Goal: Transaction & Acquisition: Purchase product/service

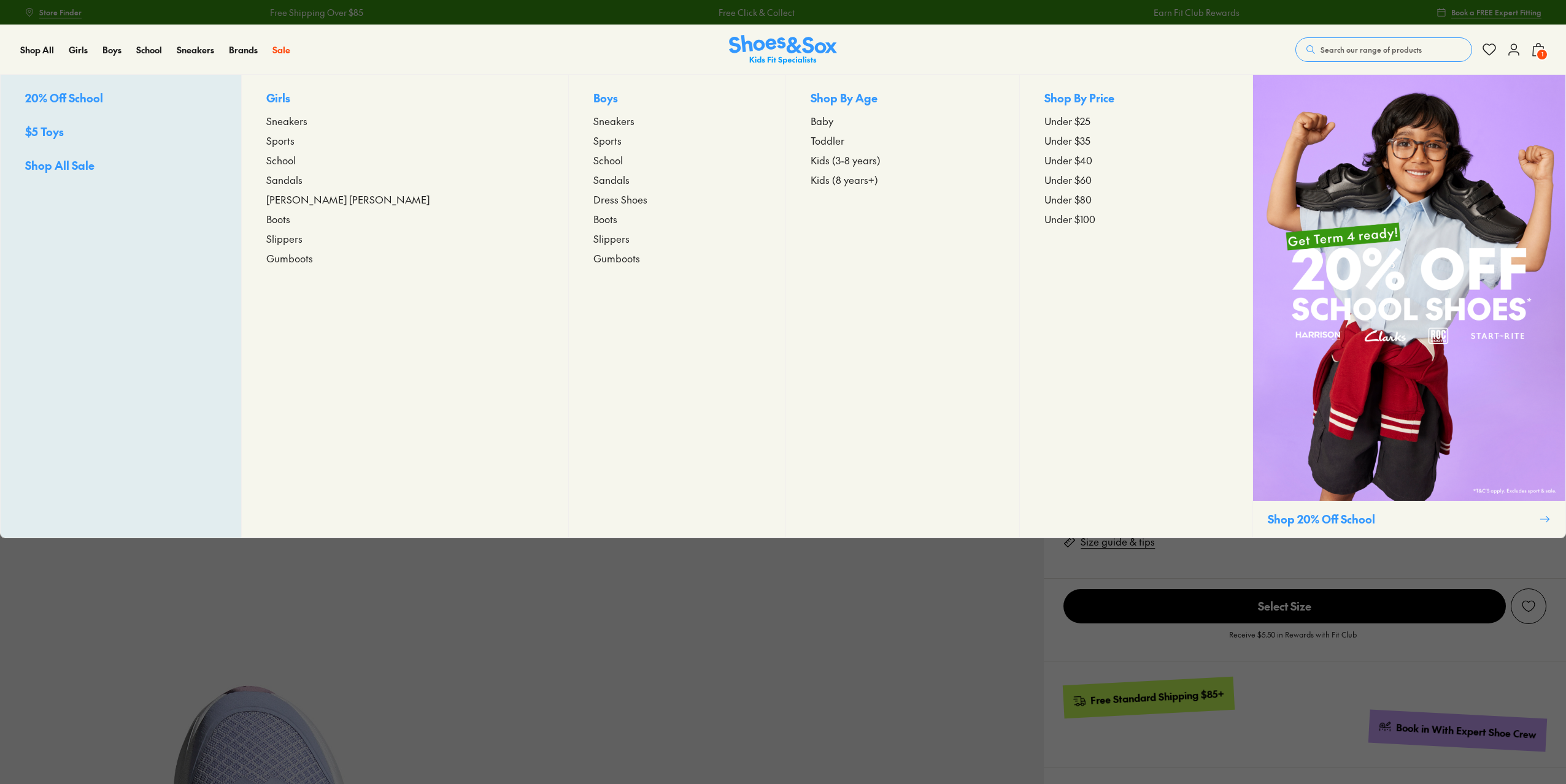
select select "*"
click at [810, 158] on span "Kids (3-8 years)" at bounding box center [845, 160] width 70 height 14
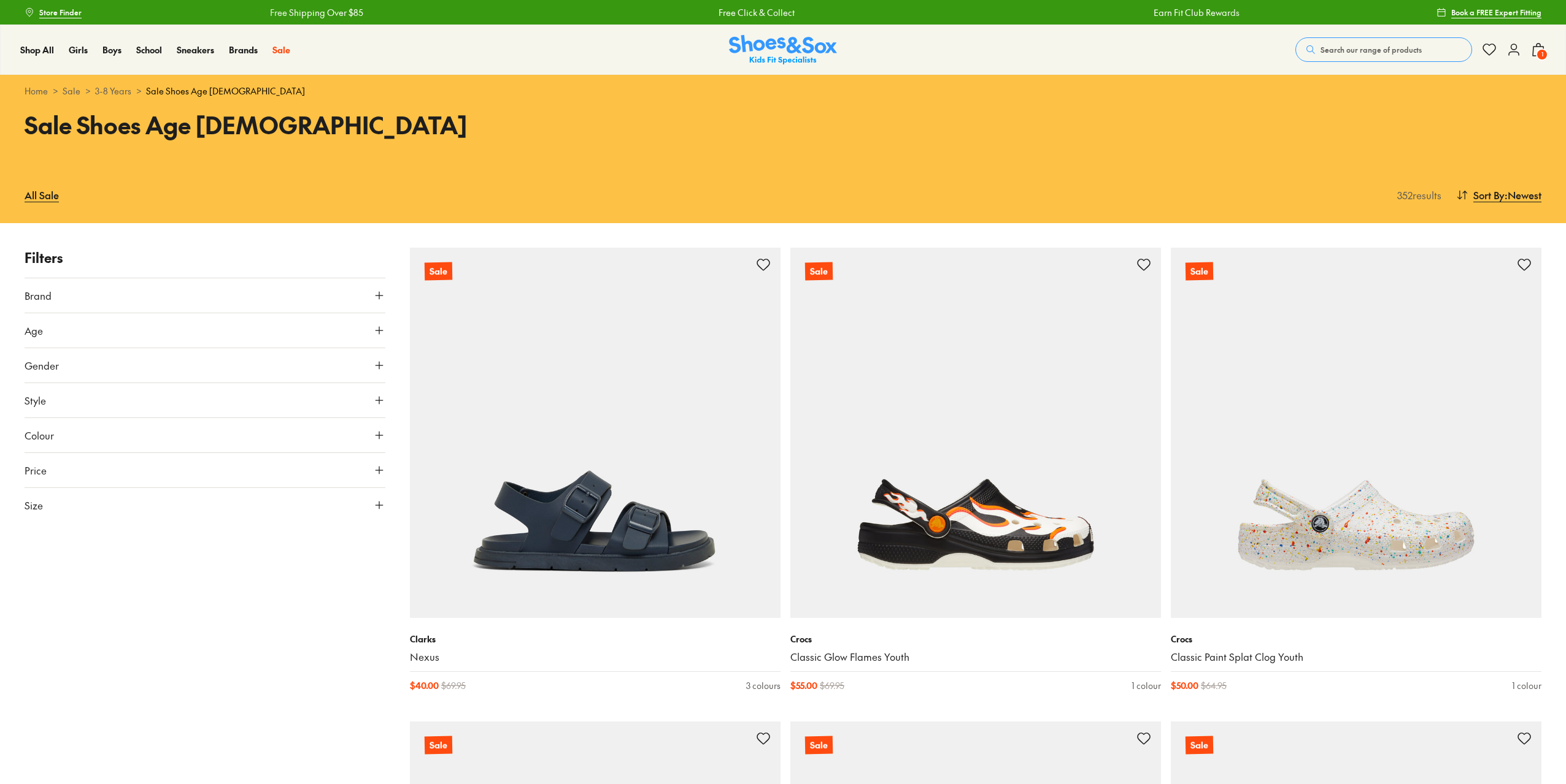
click at [377, 365] on use at bounding box center [380, 366] width 8 height 8
click at [158, 400] on label "Girls" at bounding box center [160, 402] width 89 height 23
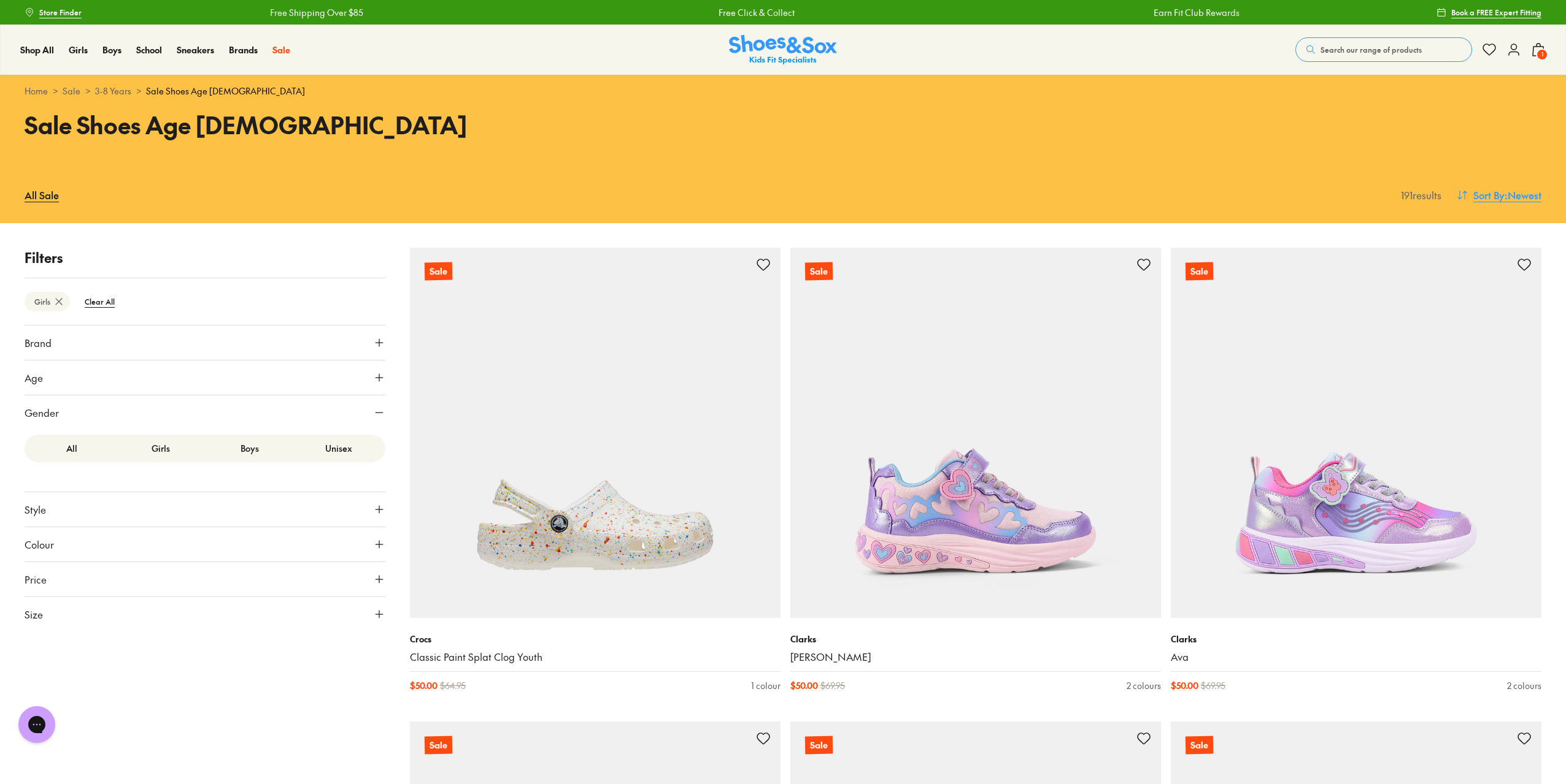
click at [1509, 196] on span ": Newest" at bounding box center [1523, 195] width 37 height 14
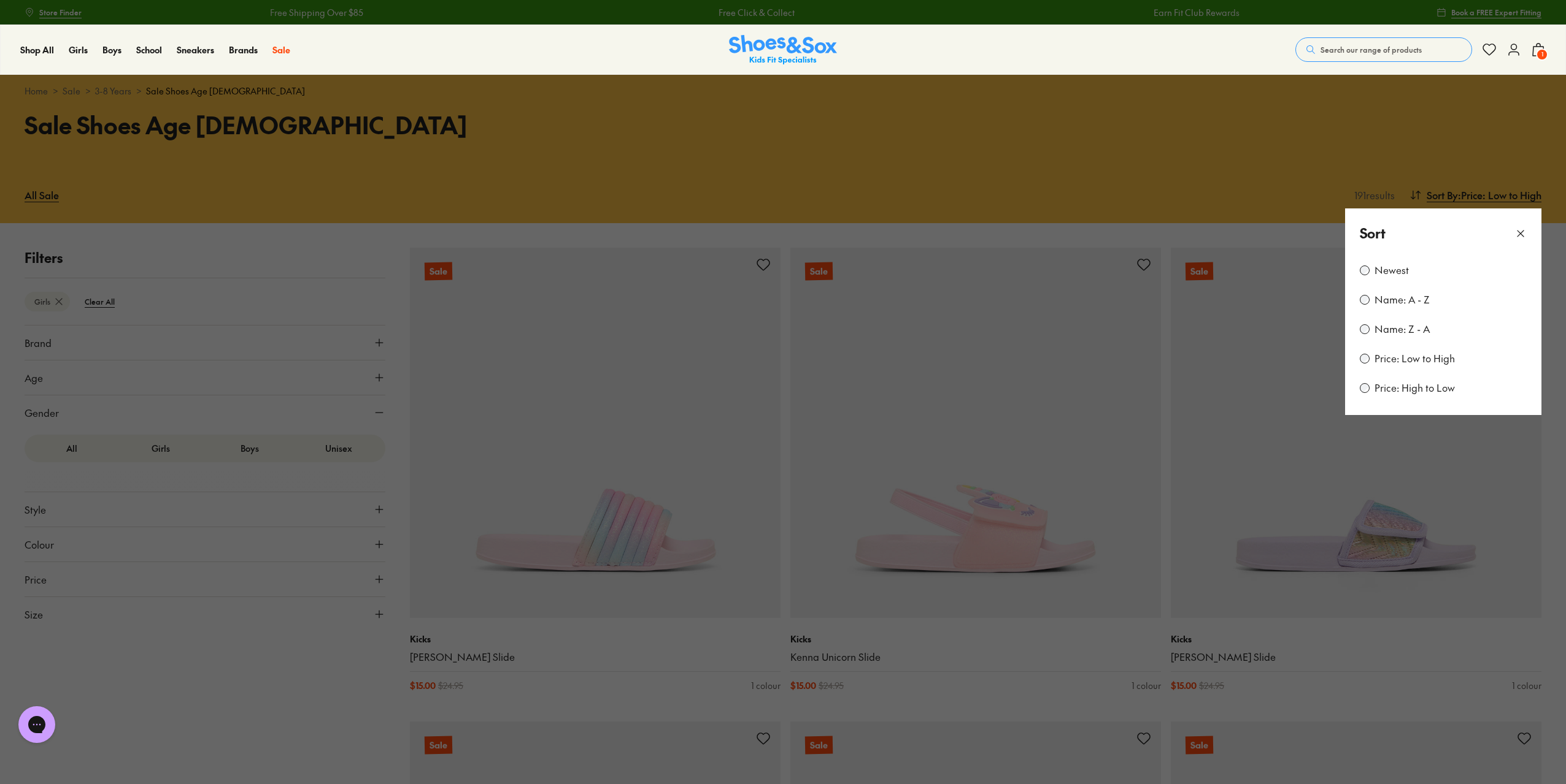
click at [1521, 232] on icon at bounding box center [1520, 233] width 13 height 13
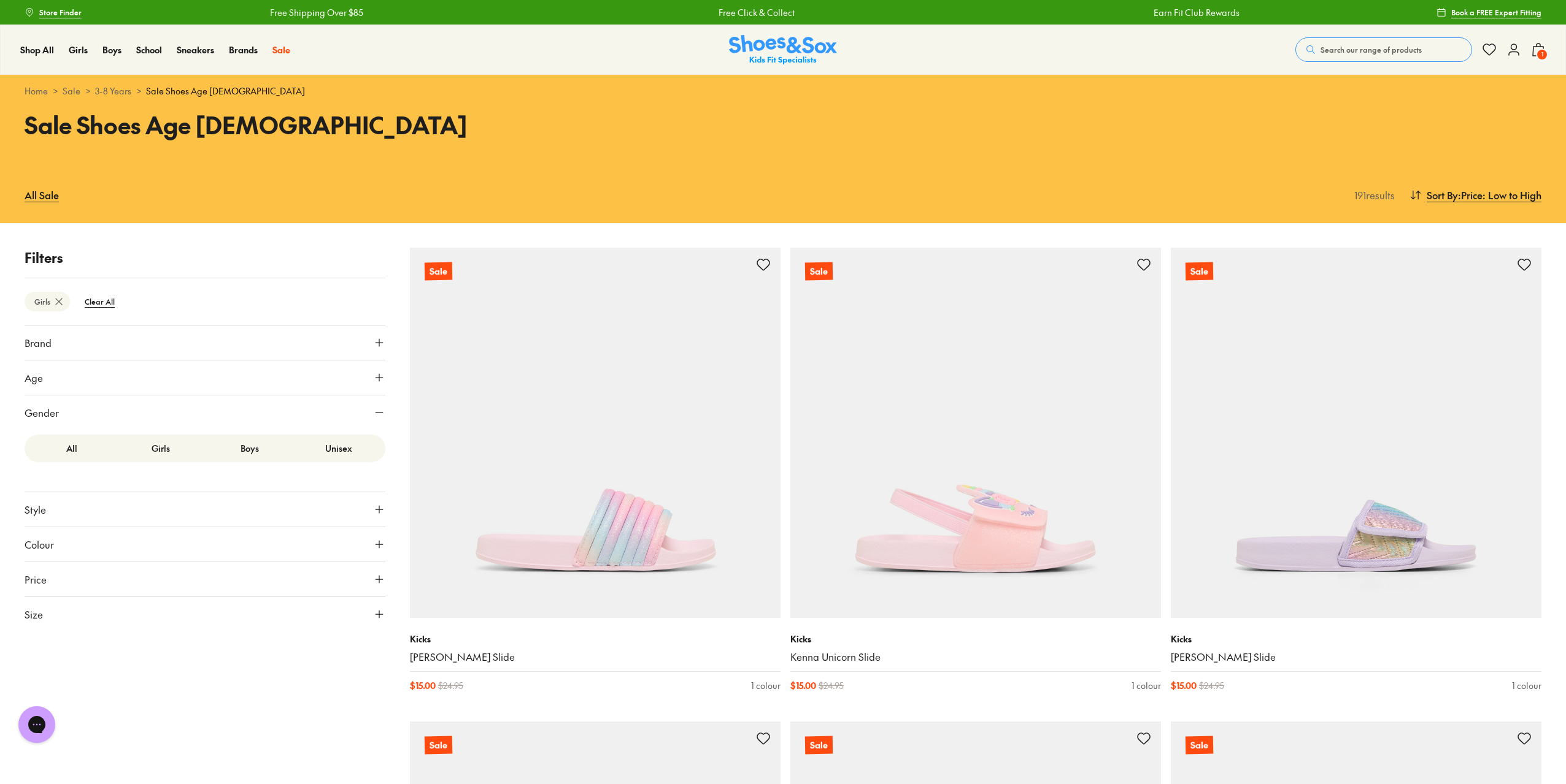
click at [379, 377] on icon at bounding box center [379, 378] width 13 height 13
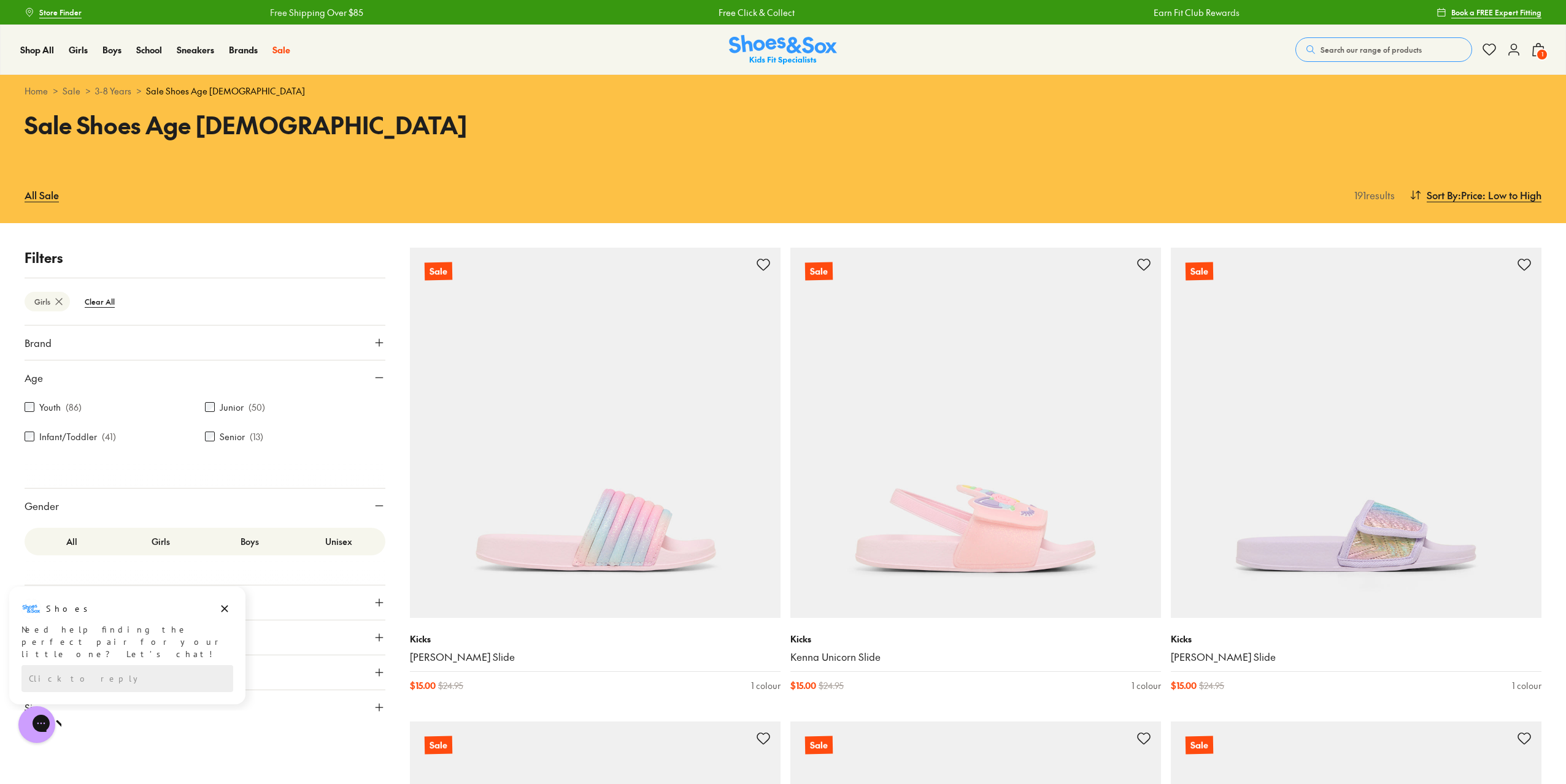
click at [381, 504] on icon at bounding box center [379, 506] width 13 height 13
click at [225, 609] on icon "Dismiss campaign" at bounding box center [225, 609] width 7 height 7
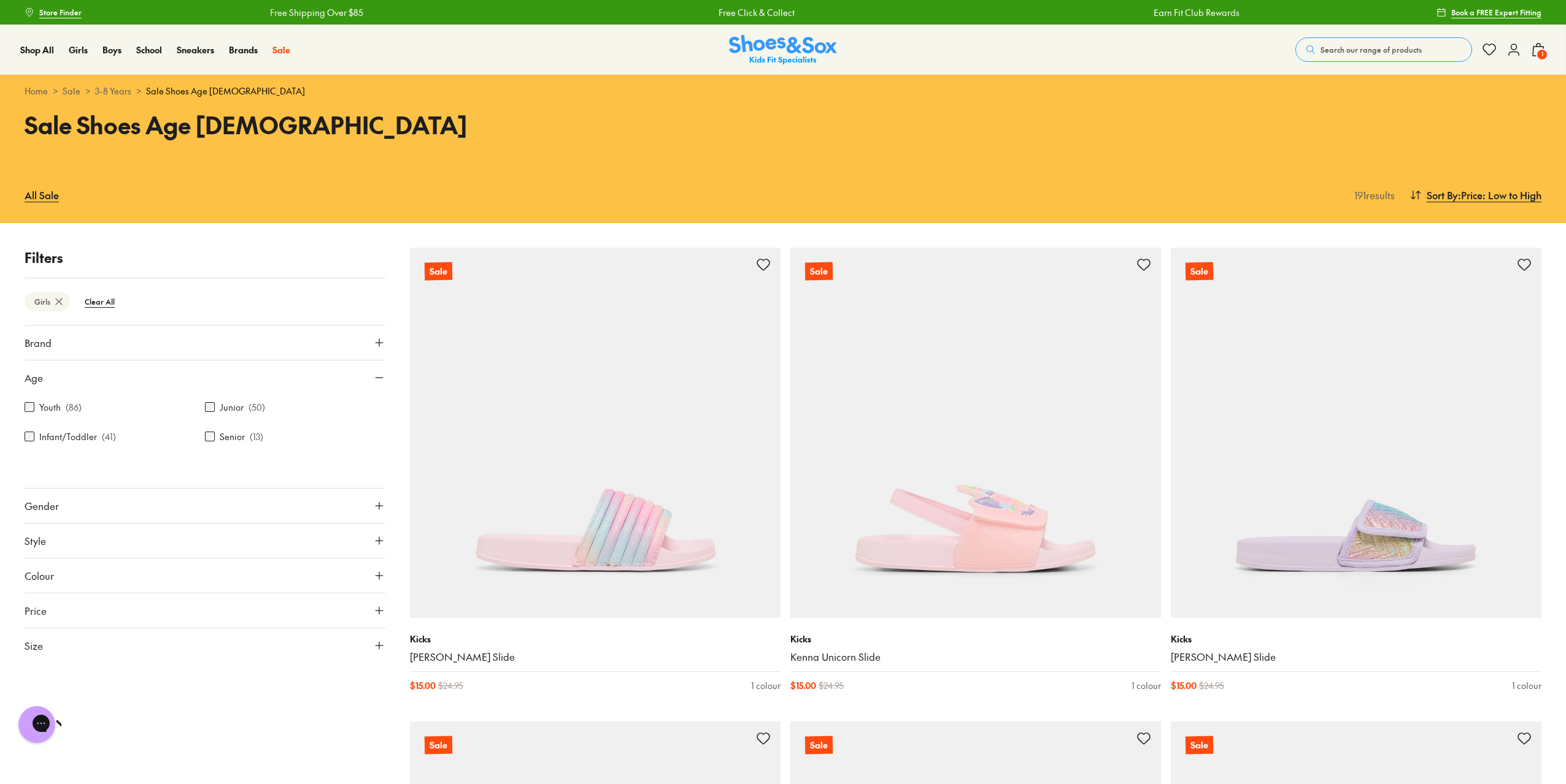
click at [383, 650] on icon at bounding box center [379, 645] width 13 height 13
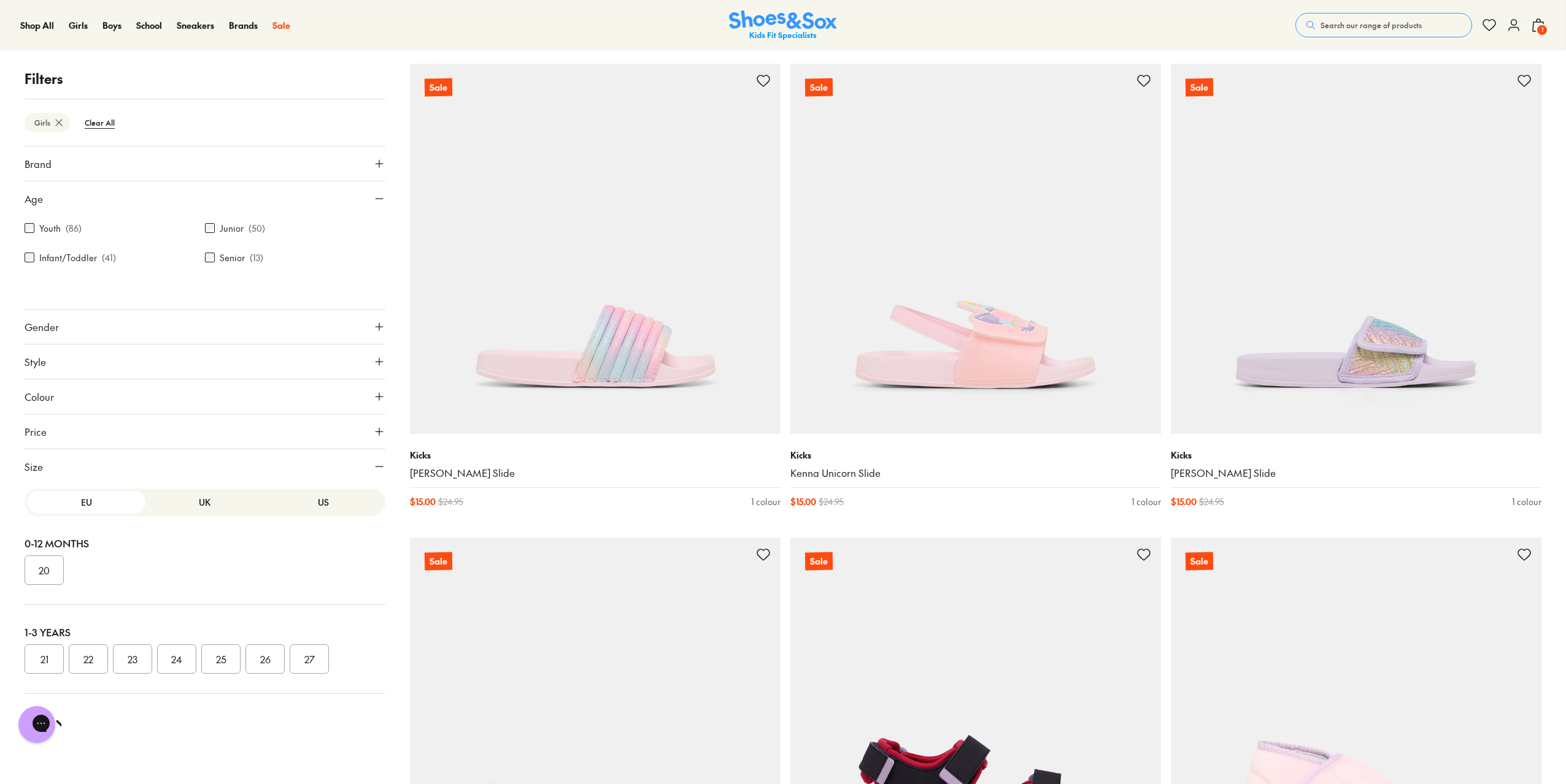
scroll to position [368, 0]
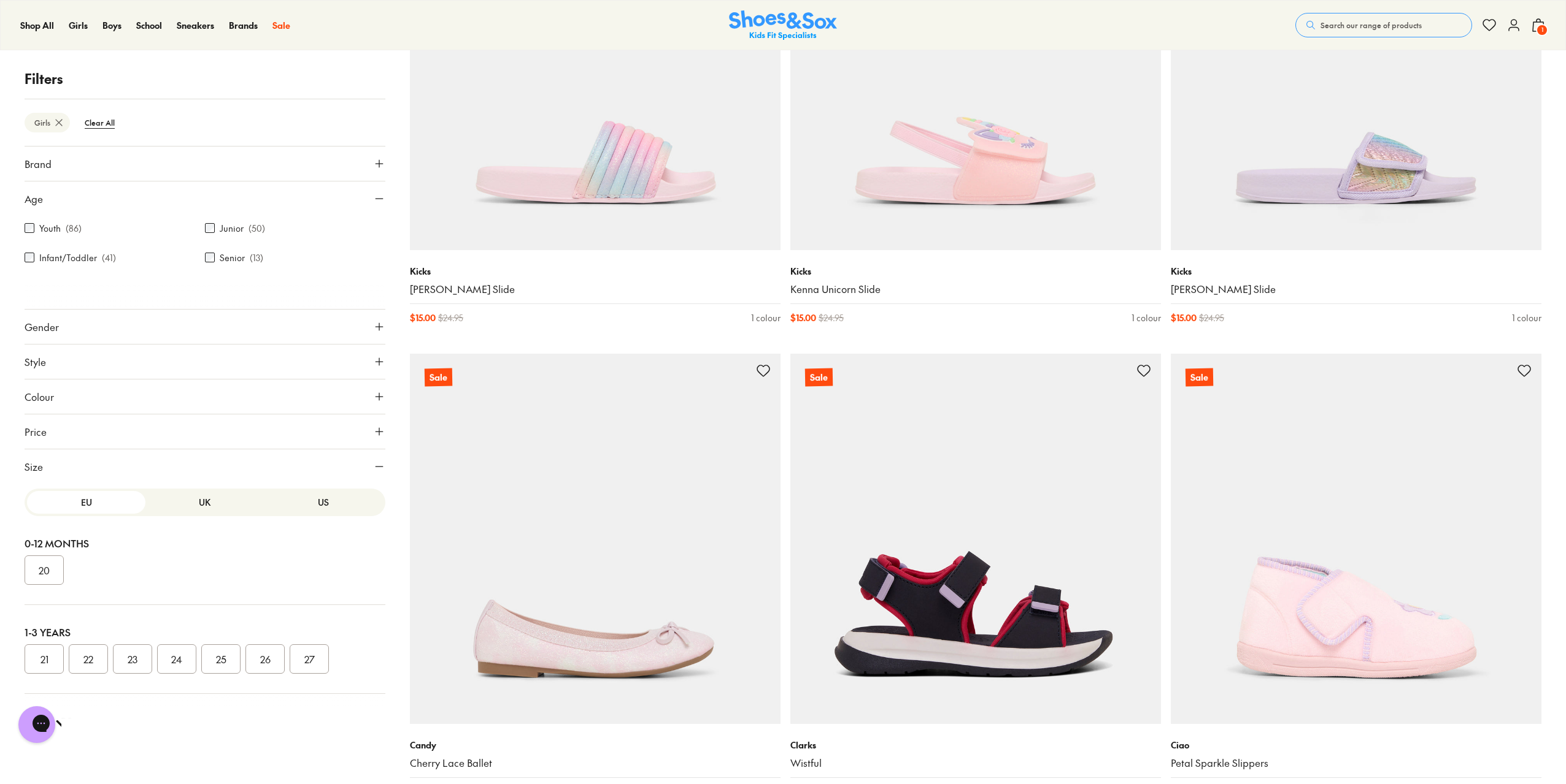
click at [313, 502] on button "US" at bounding box center [323, 503] width 119 height 23
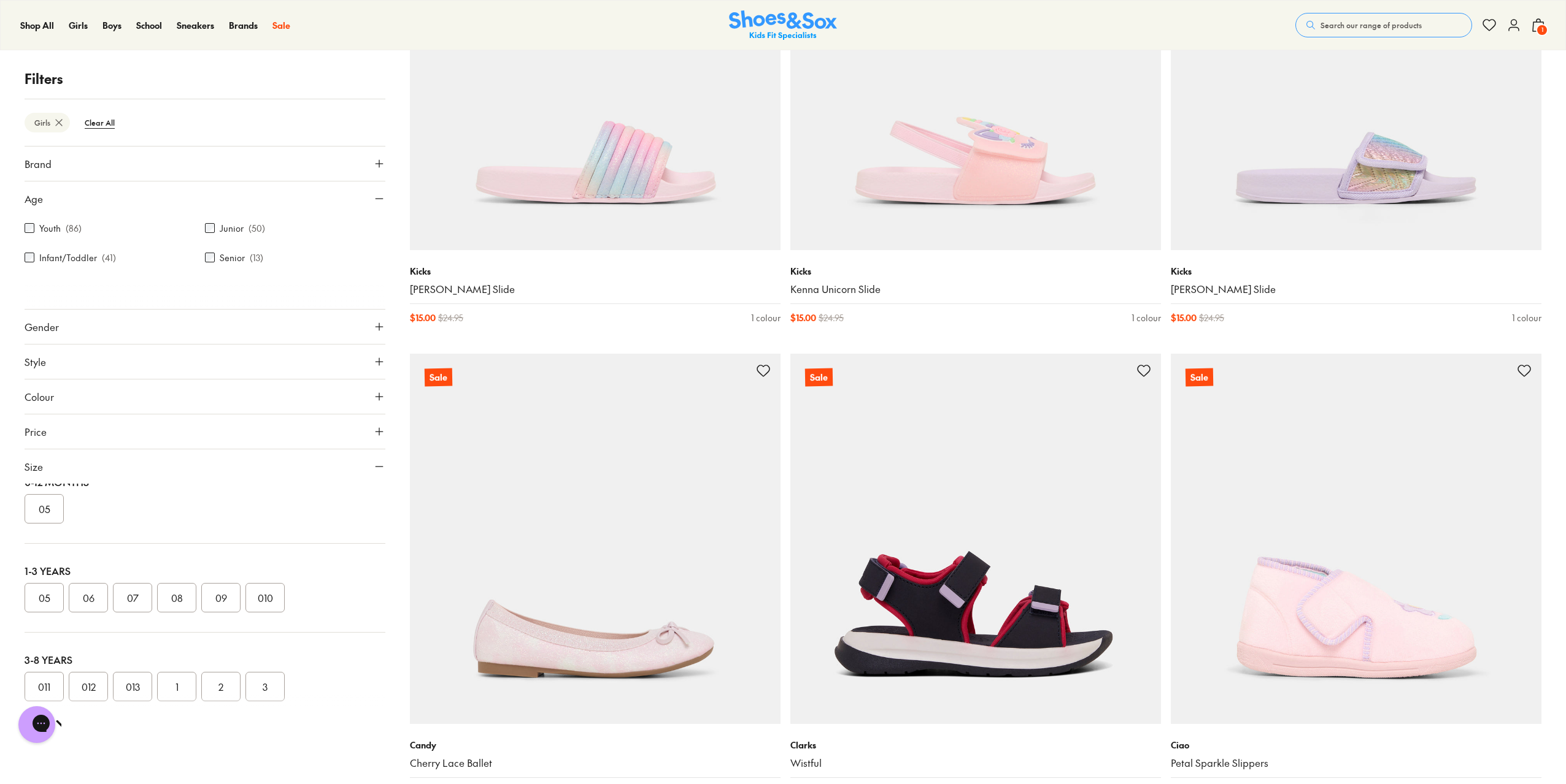
scroll to position [122, 0]
click at [49, 632] on button "011" at bounding box center [43, 625] width 40 height 30
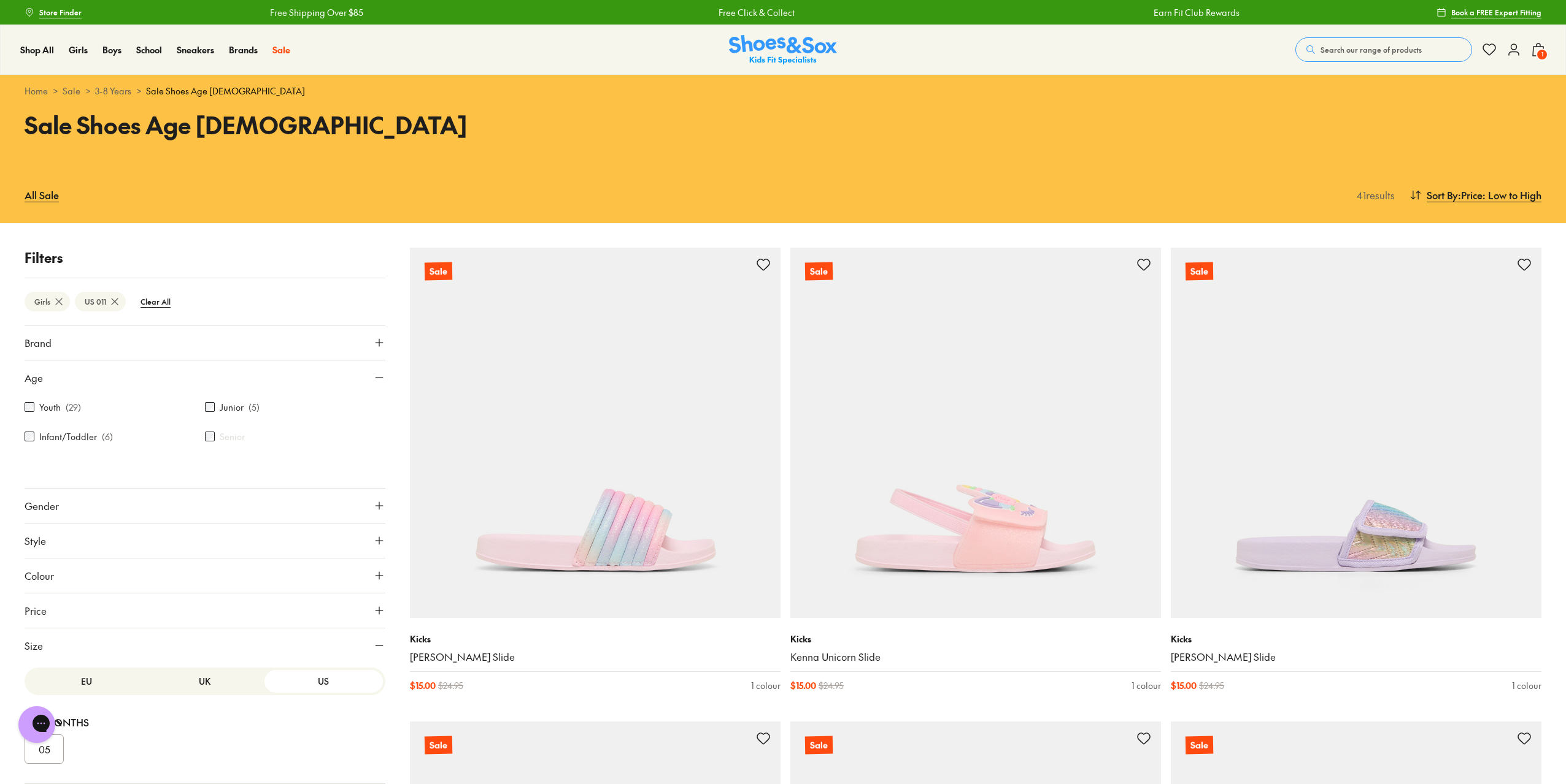
click at [377, 643] on icon at bounding box center [379, 645] width 13 height 13
click at [381, 378] on use at bounding box center [380, 378] width 8 height 0
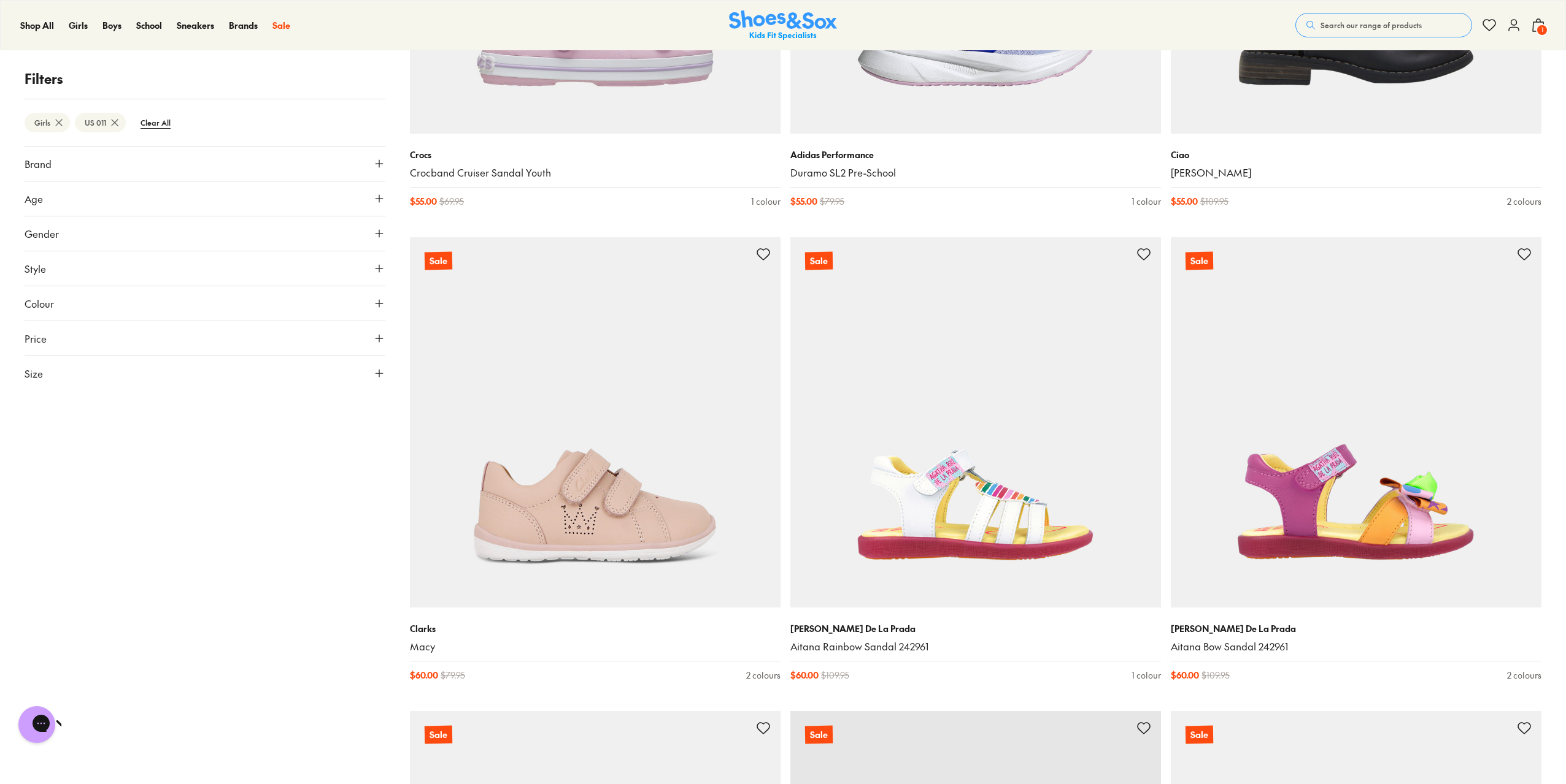
scroll to position [3557, 0]
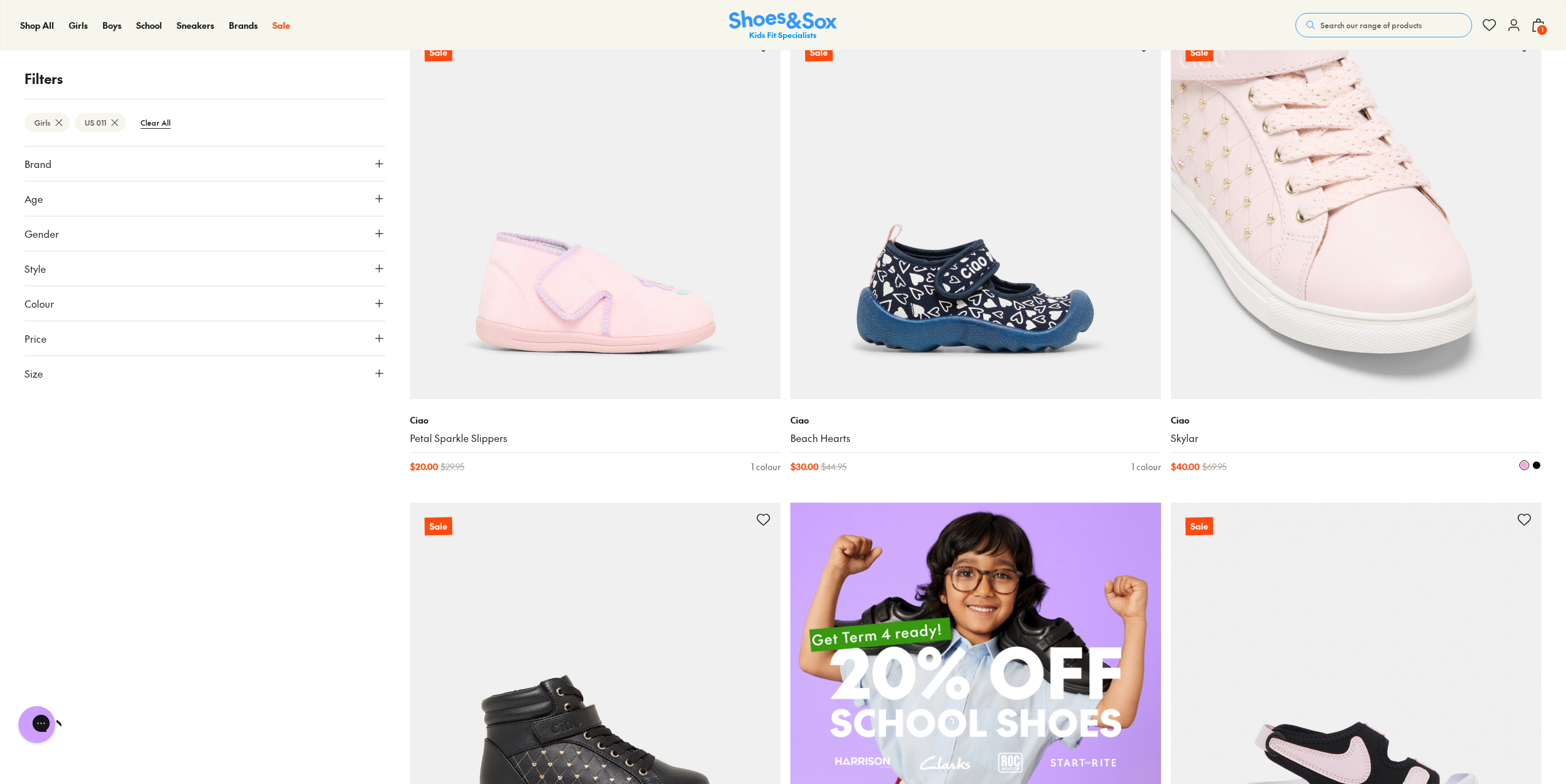
scroll to position [674, 0]
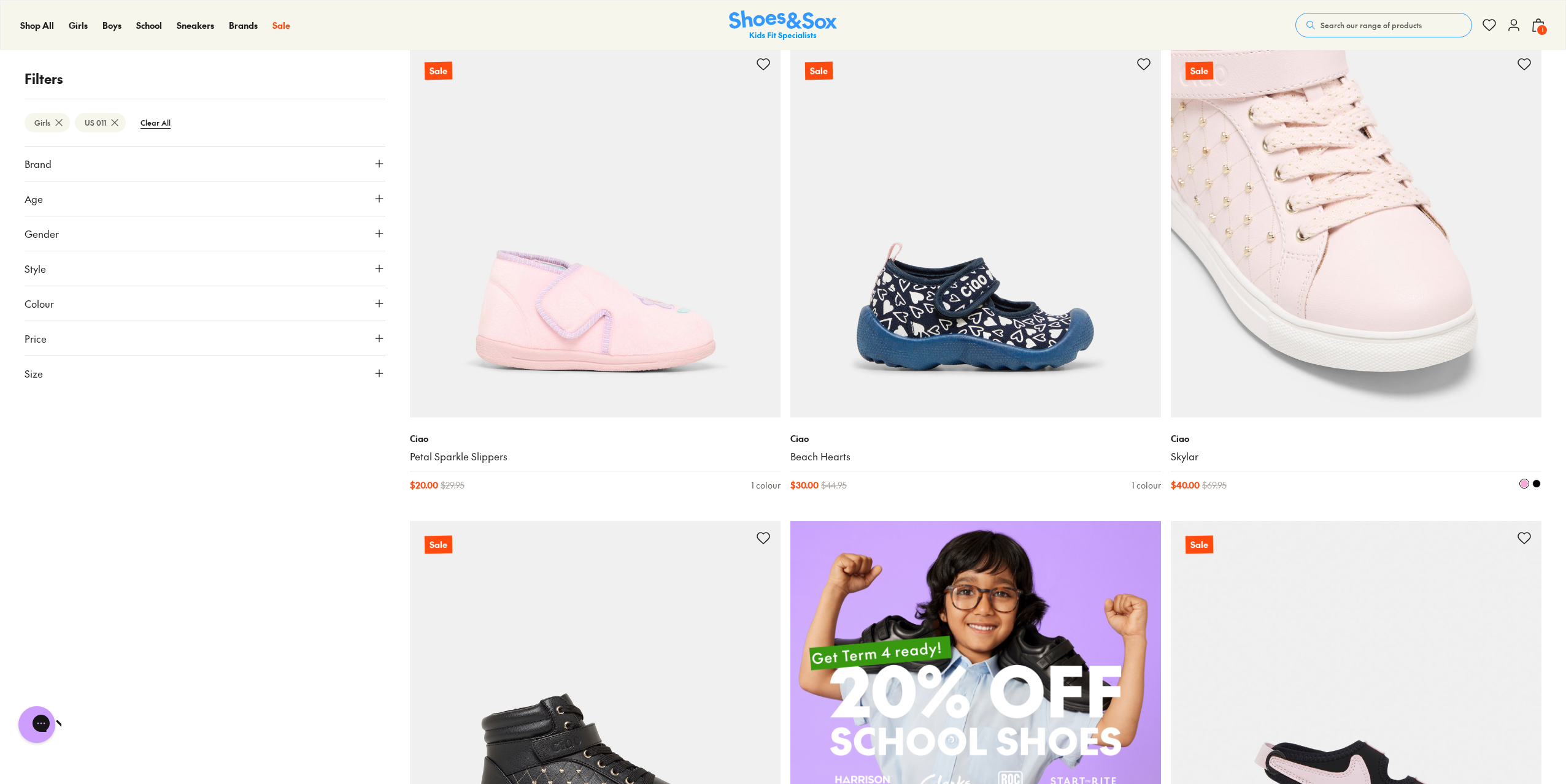
click at [1253, 366] on img at bounding box center [1356, 232] width 371 height 371
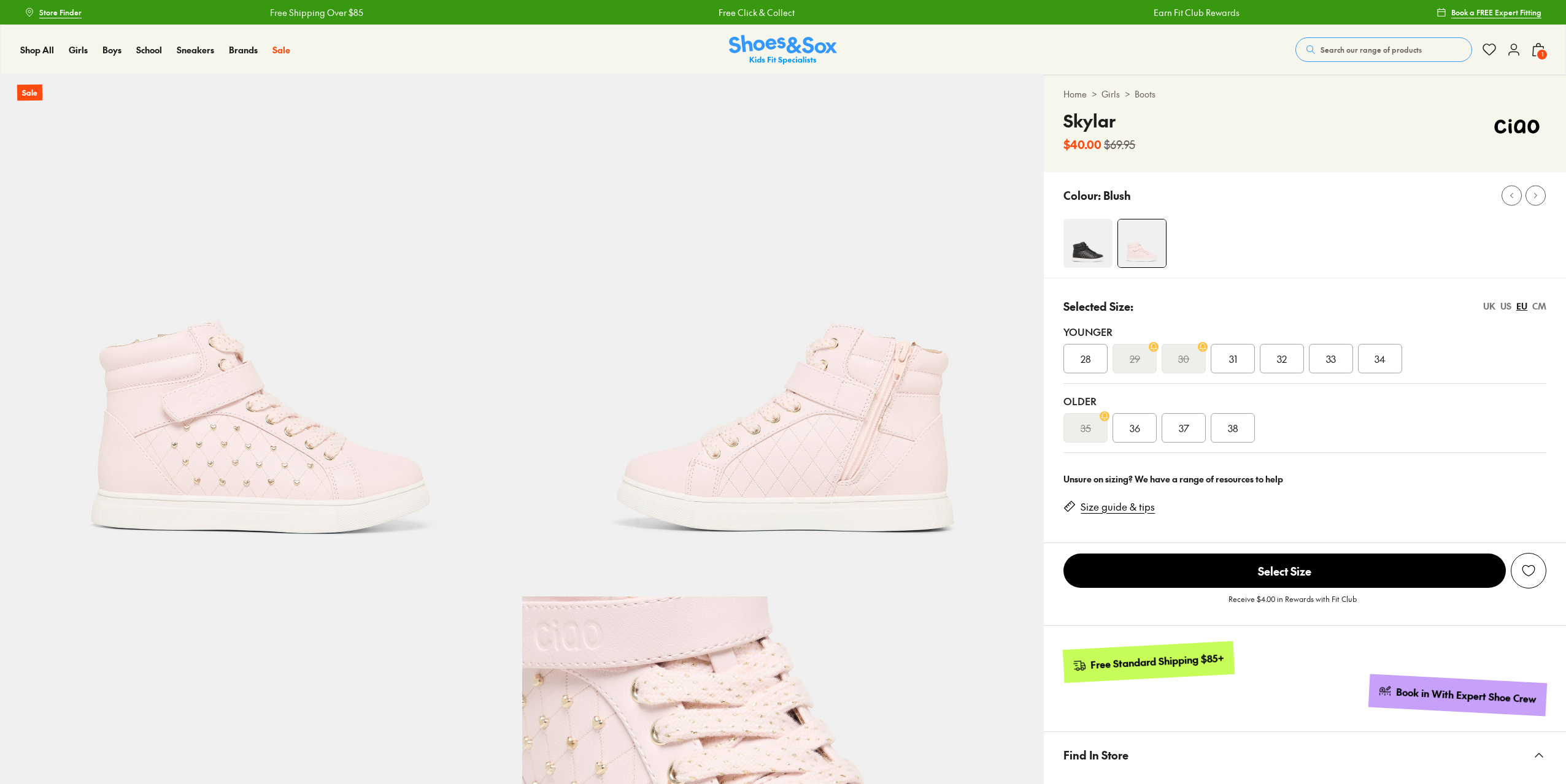
click at [1506, 310] on div "US" at bounding box center [1505, 305] width 11 height 13
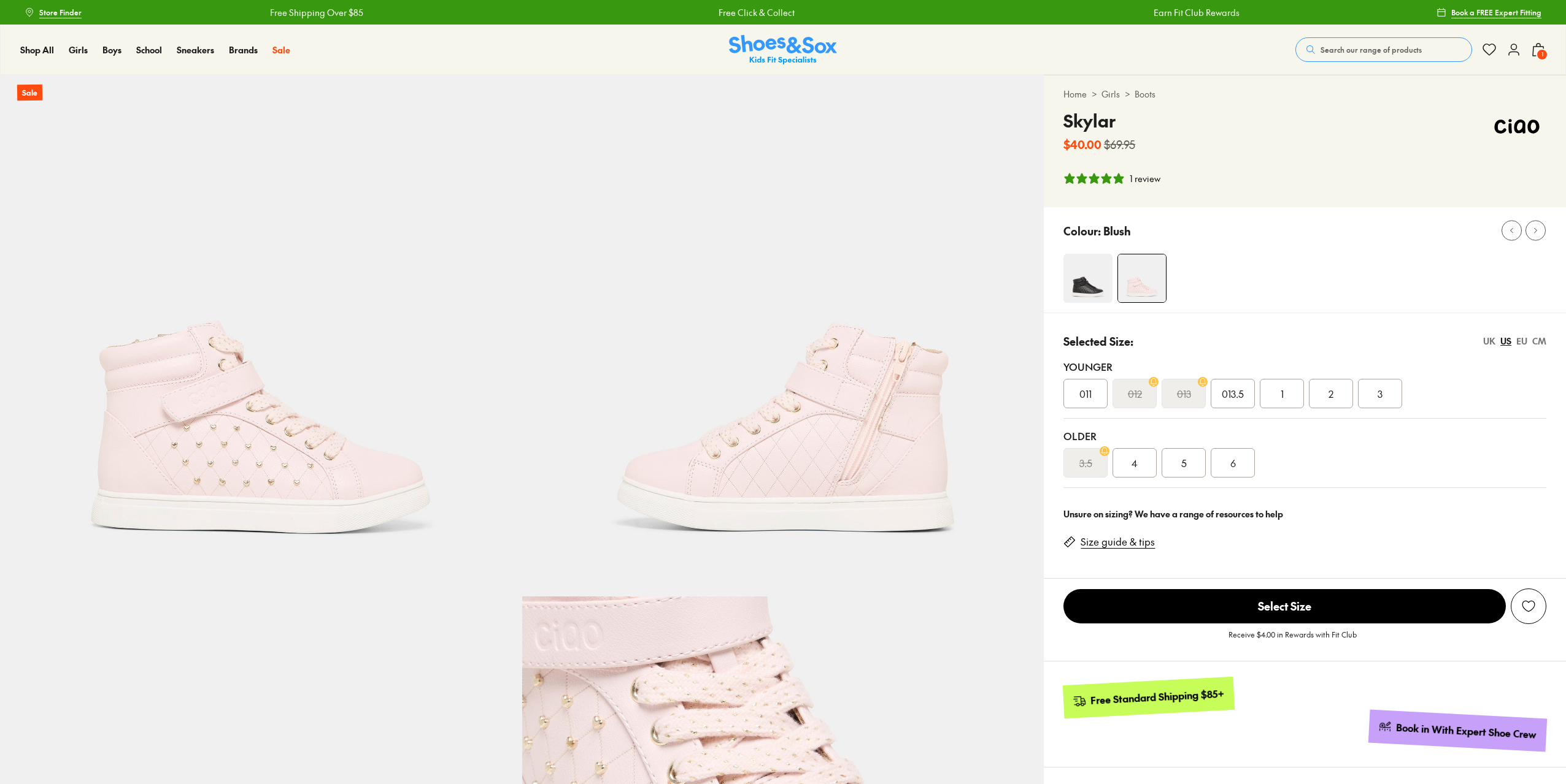
select select "*"
click at [1092, 397] on span "011" at bounding box center [1085, 393] width 13 height 14
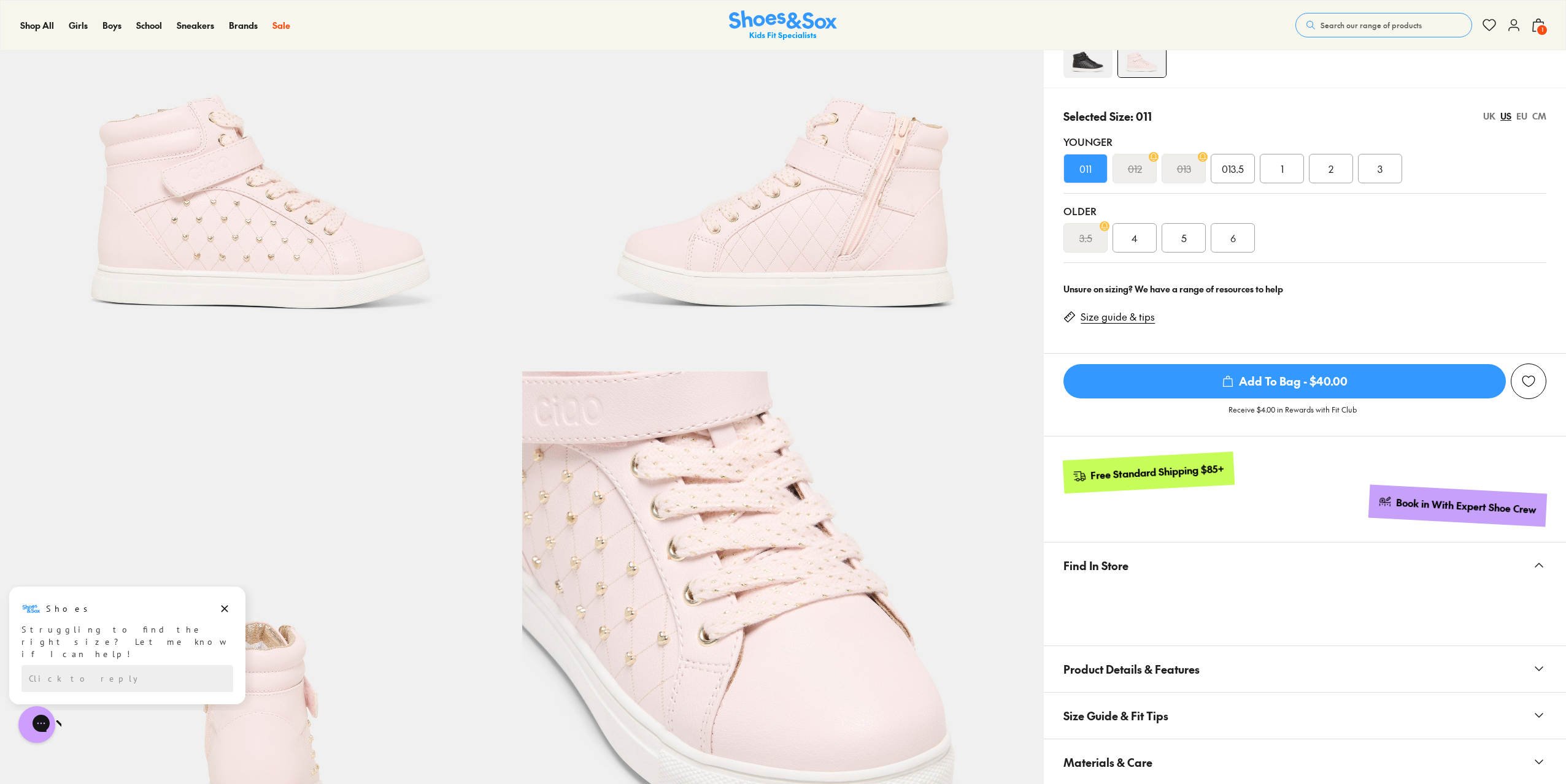
scroll to position [122, 0]
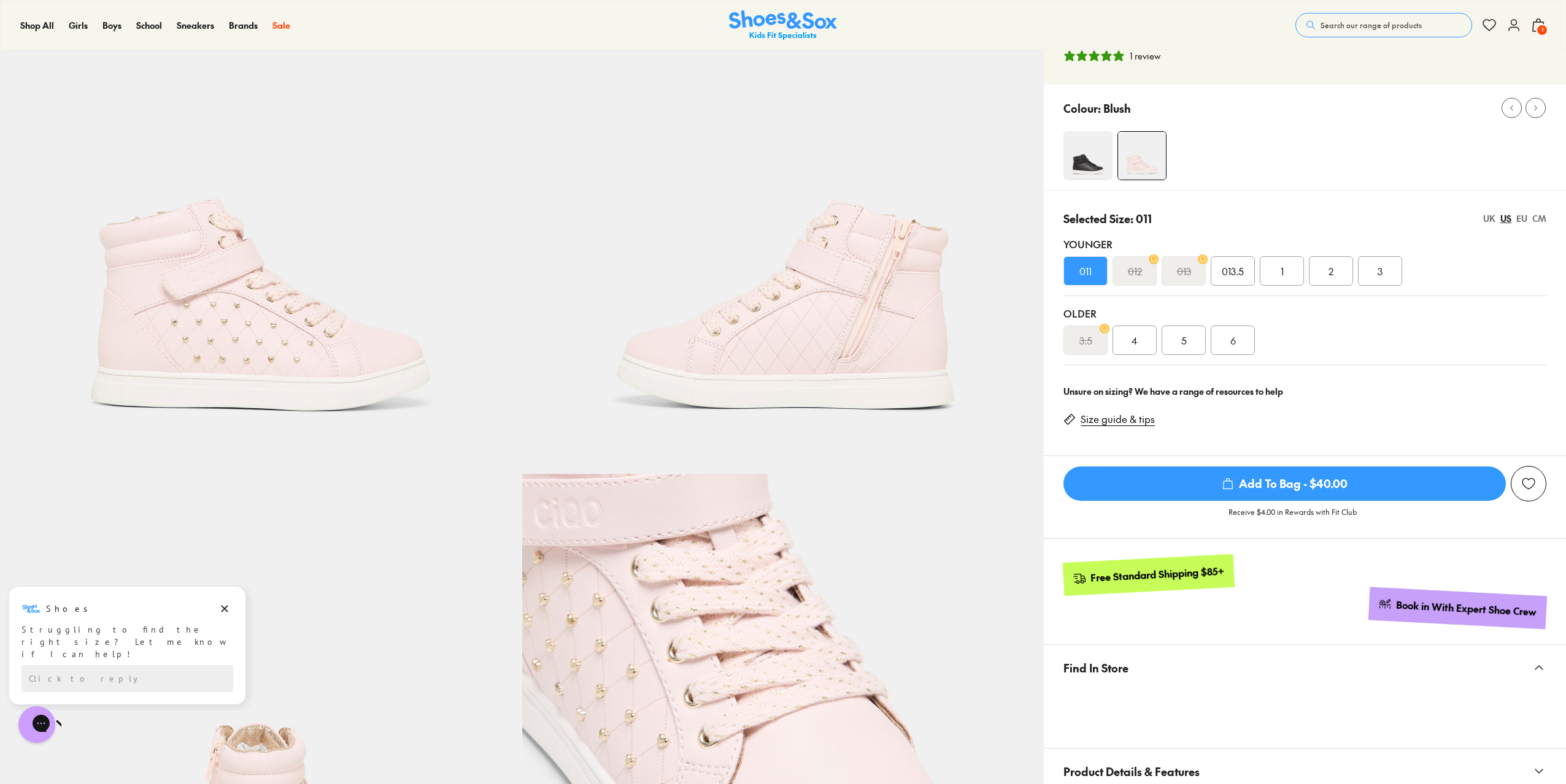
click at [1381, 479] on span "Add To Bag - $40.00" at bounding box center [1284, 484] width 442 height 35
click at [1294, 488] on span "Add To Bag - $40.00" at bounding box center [1284, 484] width 442 height 35
click at [1532, 479] on div "Add to Wishlist" at bounding box center [1528, 483] width 13 height 13
click at [1538, 25] on span "1" at bounding box center [1542, 30] width 13 height 13
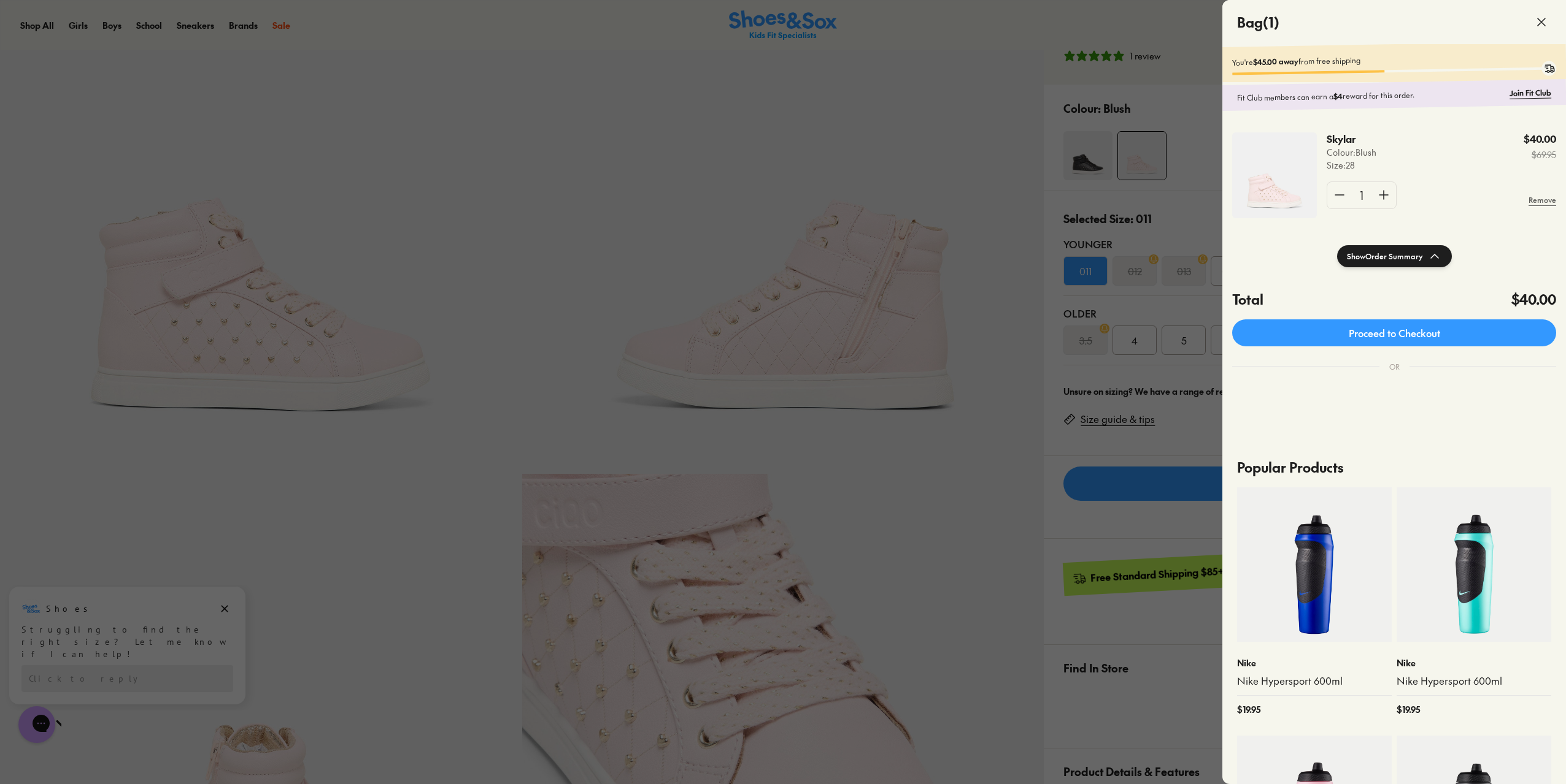
click at [1540, 17] on icon at bounding box center [1541, 21] width 14 height 14
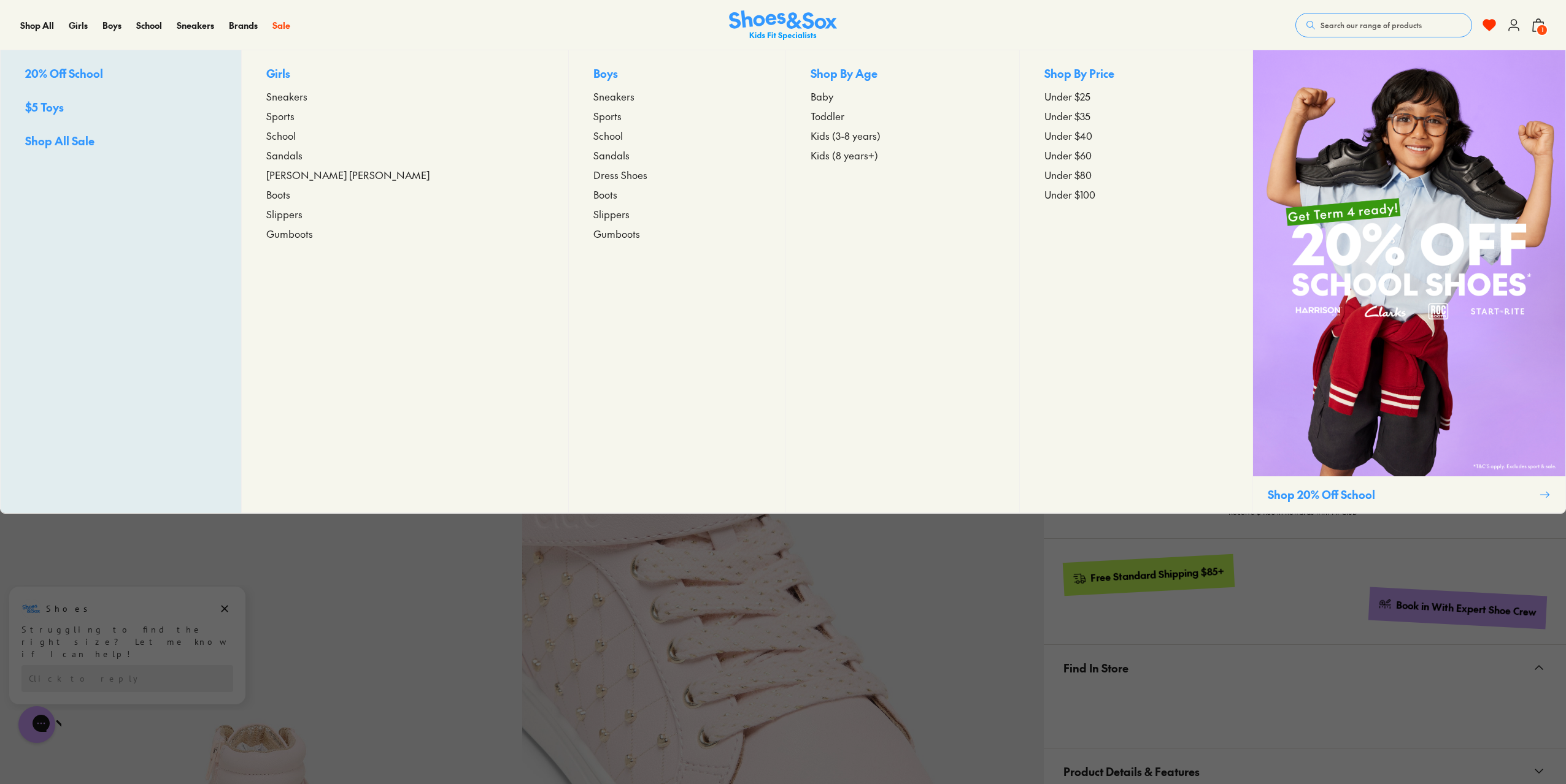
click at [810, 116] on span "Toddler" at bounding box center [827, 116] width 34 height 14
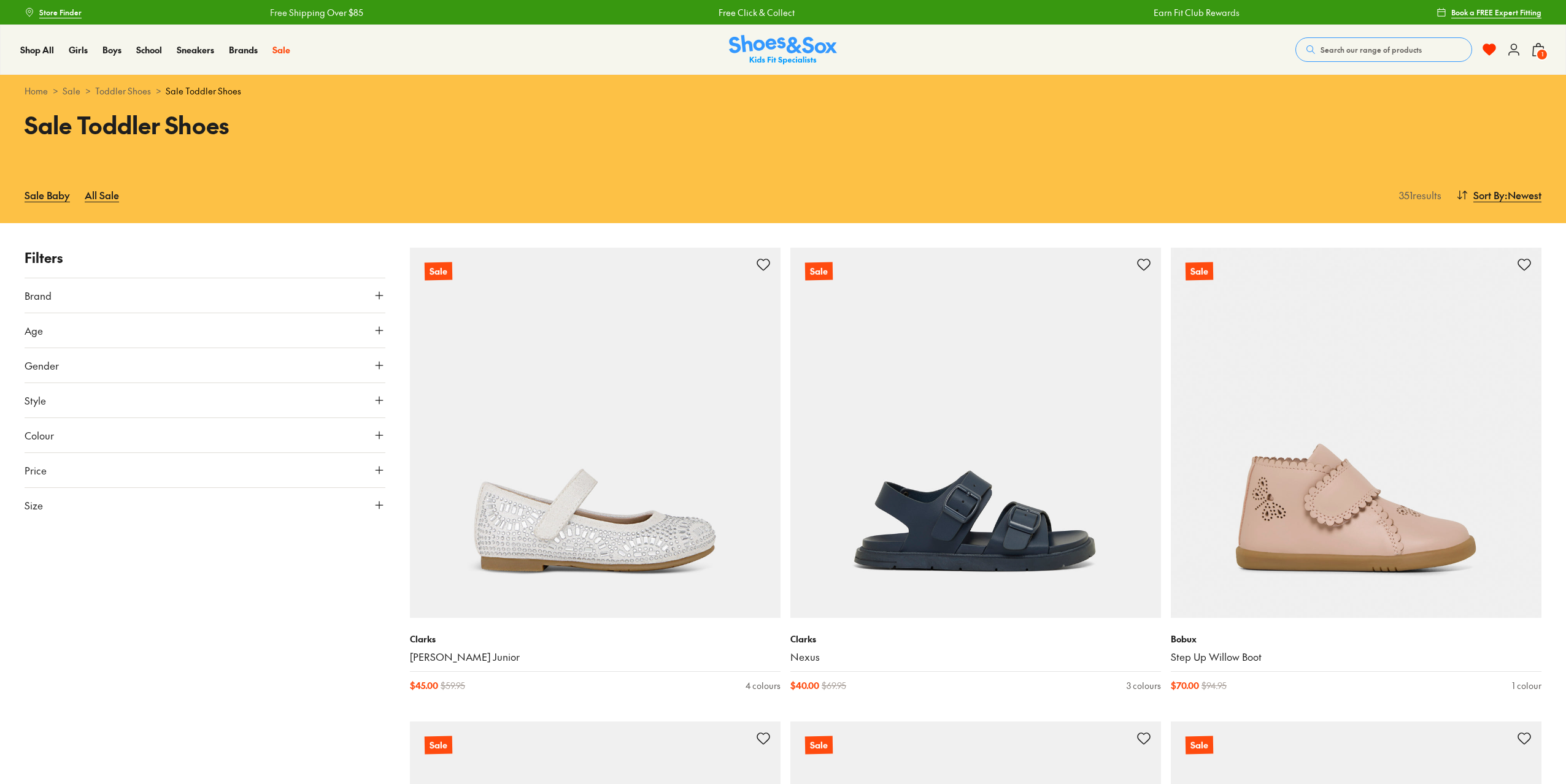
click at [377, 328] on icon at bounding box center [379, 330] width 13 height 13
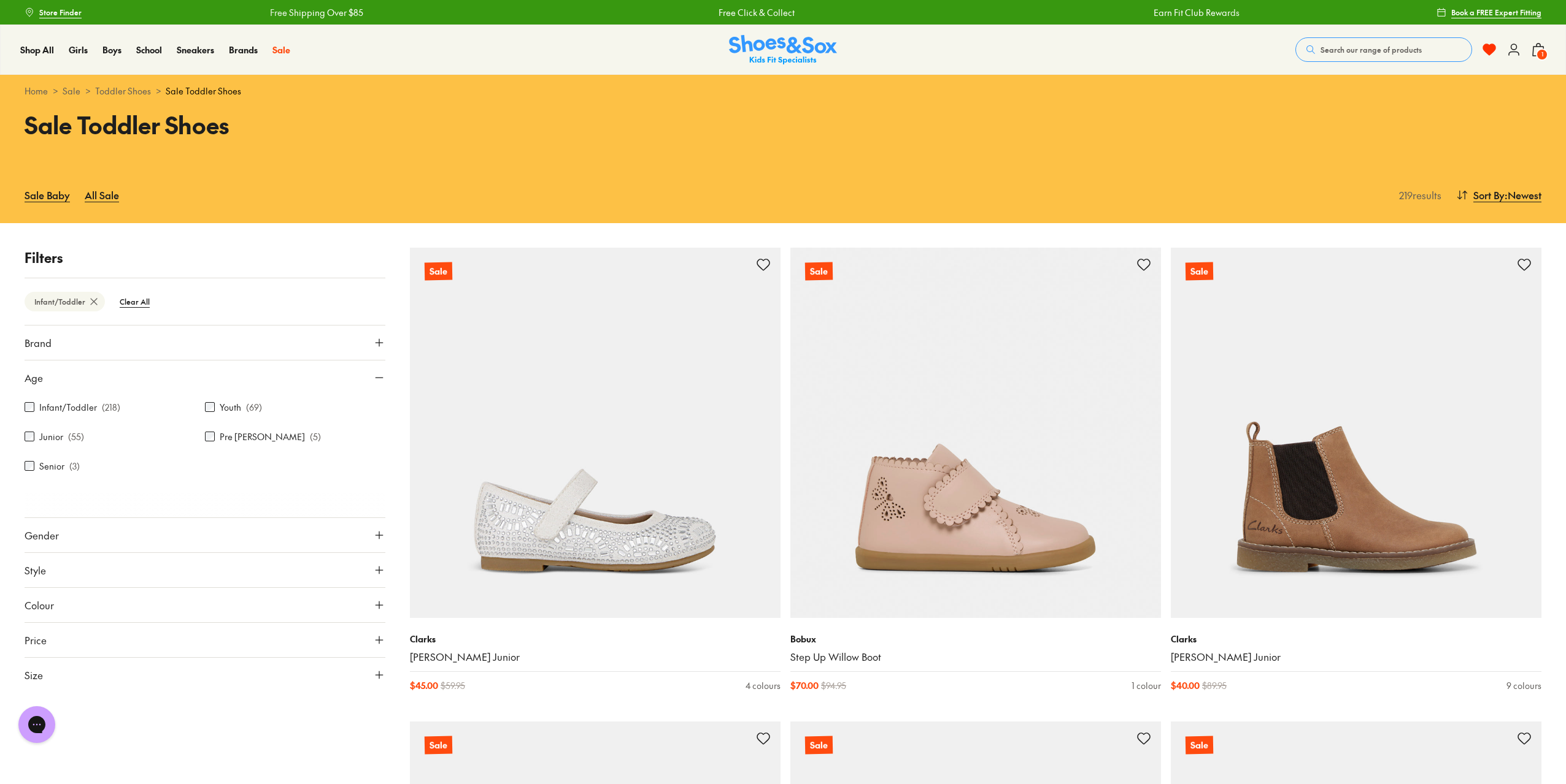
click at [377, 378] on icon at bounding box center [379, 378] width 13 height 13
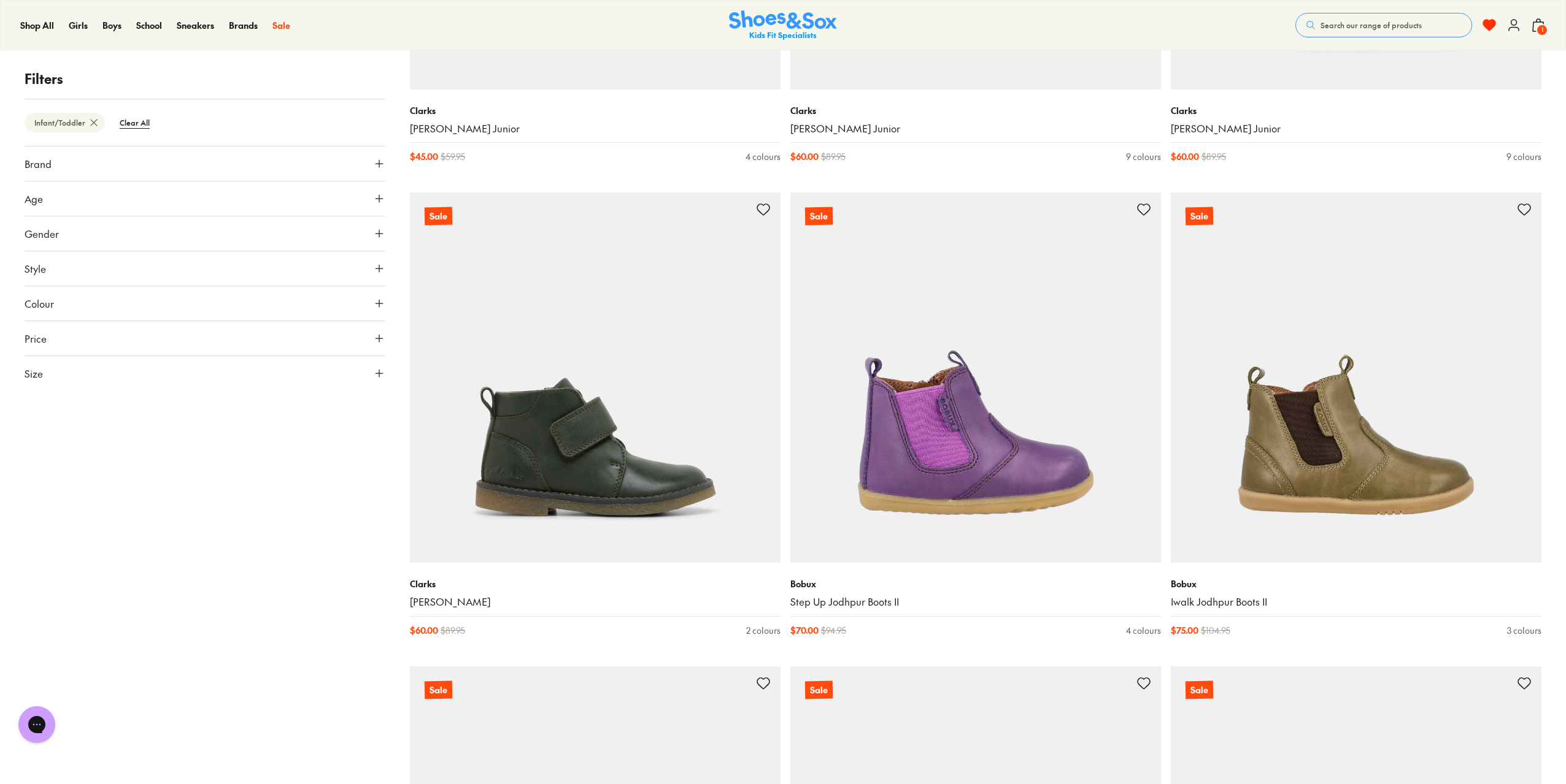
scroll to position [3435, 0]
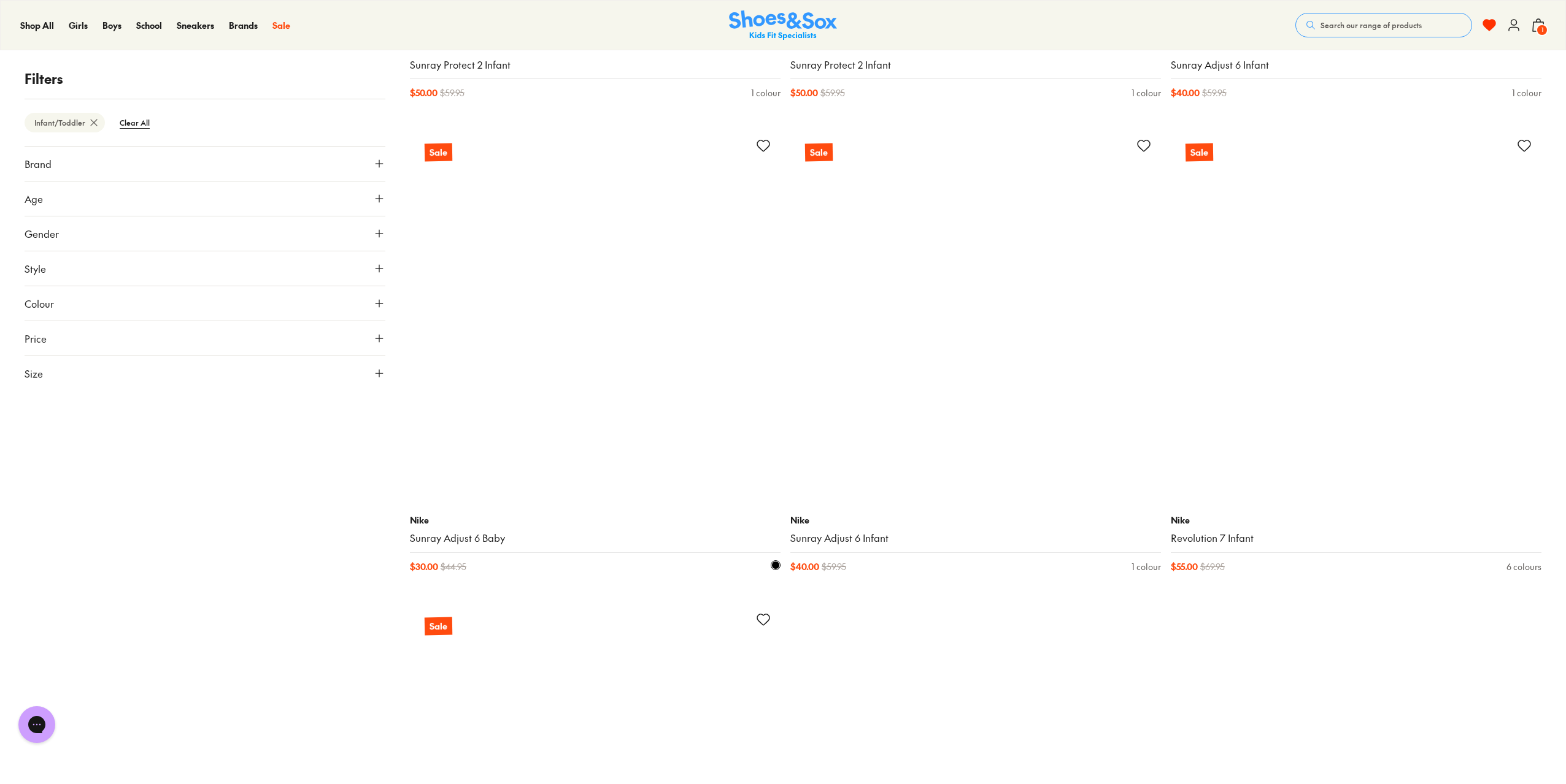
scroll to position [9629, 0]
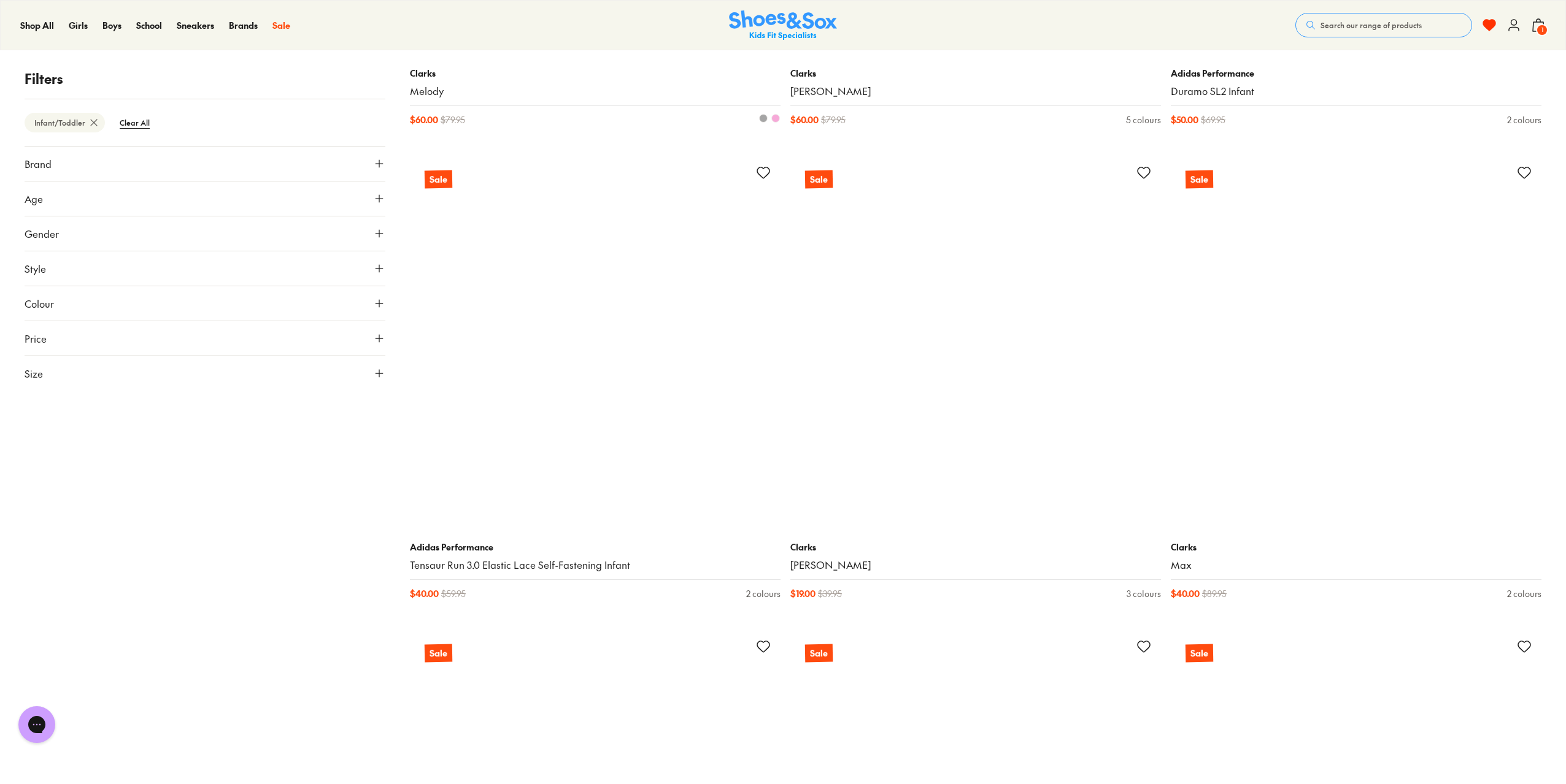
scroll to position [11836, 0]
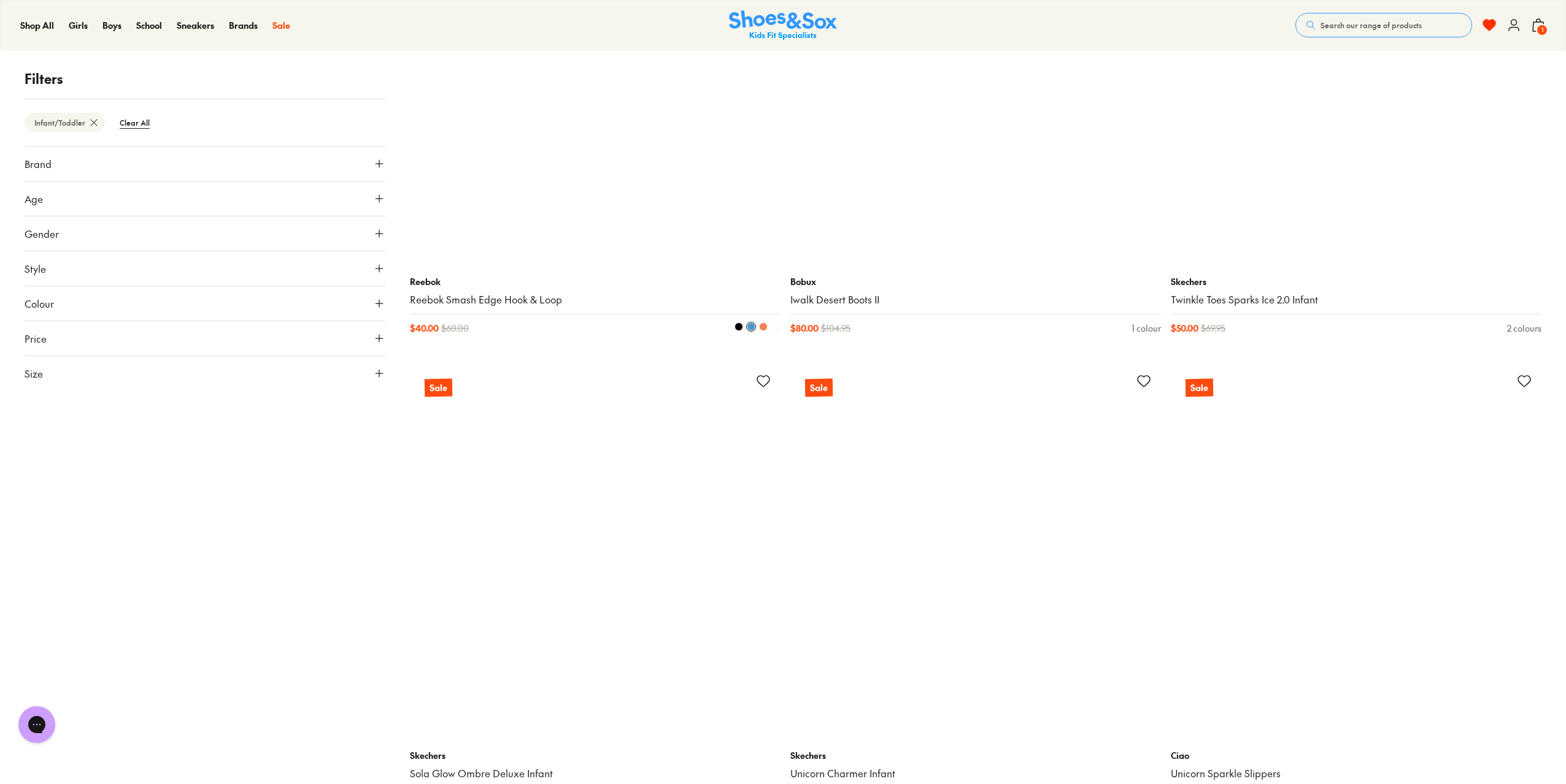
scroll to position [19686, 0]
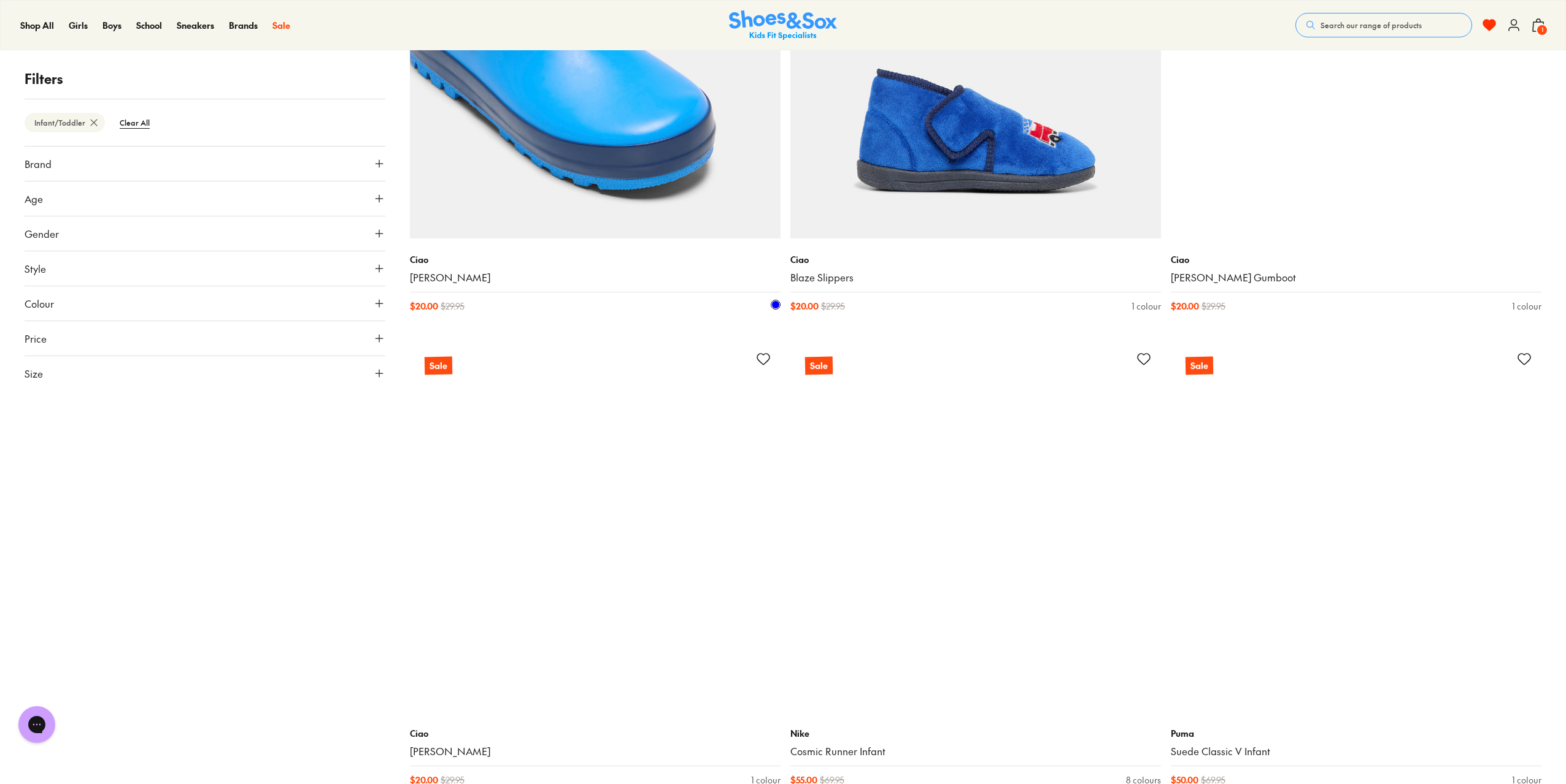
scroll to position [20422, 0]
